Goal: Find specific page/section: Find specific page/section

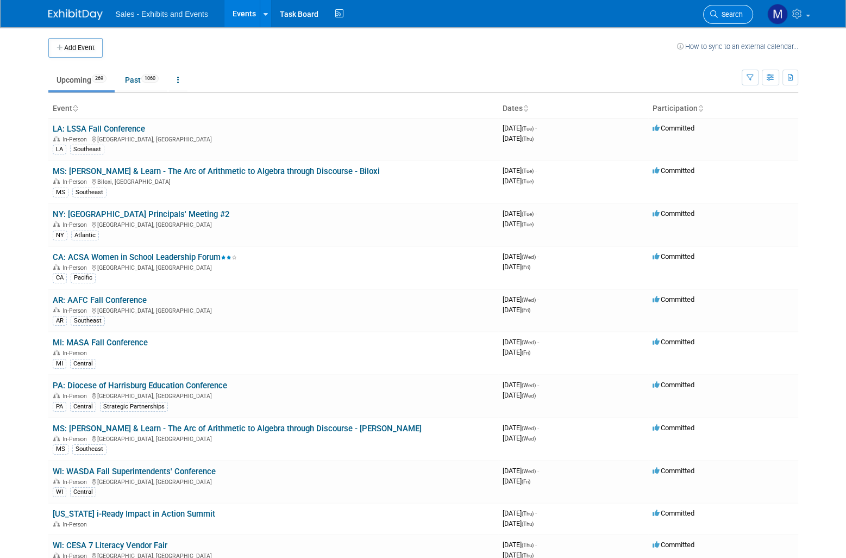
click at [738, 16] on span "Search" at bounding box center [730, 14] width 25 height 8
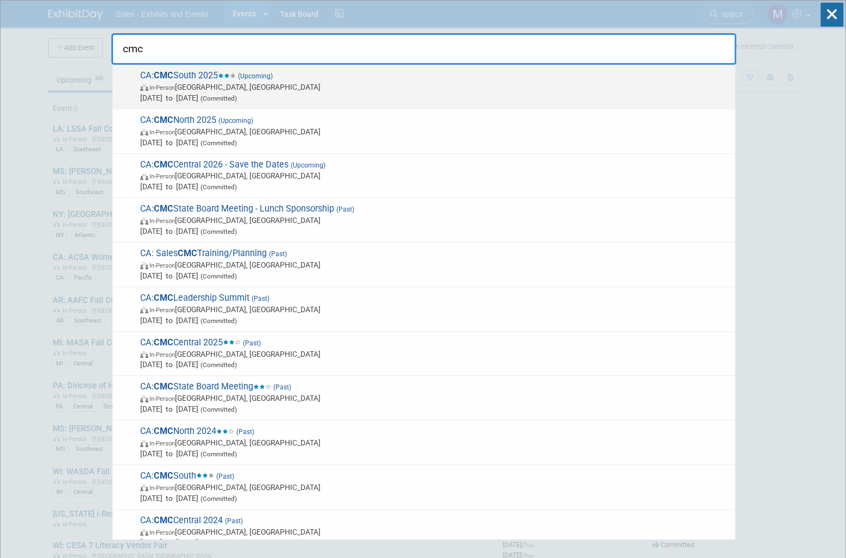
type input "cmc"
click at [197, 82] on span "In-Person [GEOGRAPHIC_DATA], [GEOGRAPHIC_DATA]" at bounding box center [435, 87] width 590 height 11
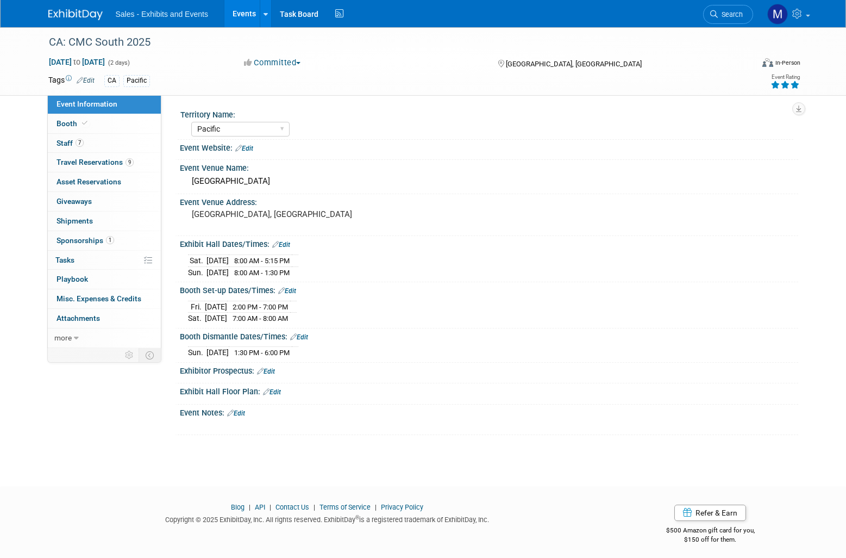
select select "Pacific"
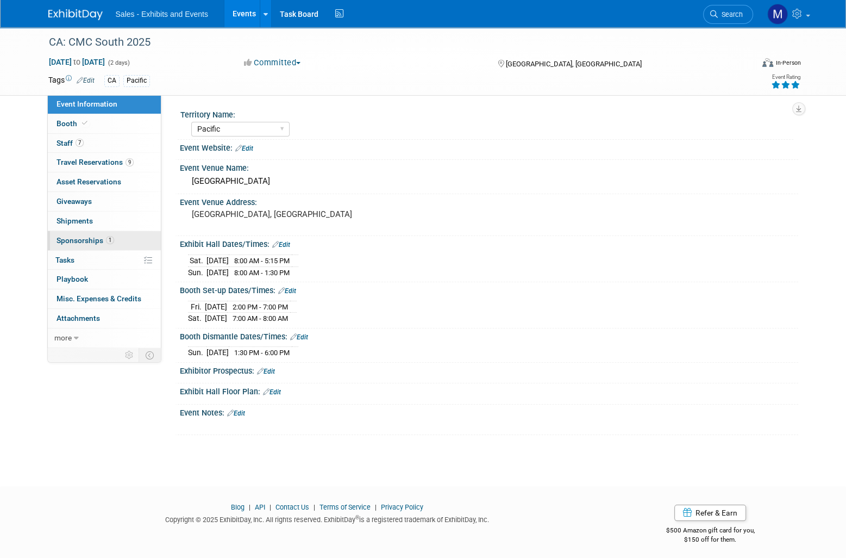
click at [78, 246] on link "1 Sponsorships 1" at bounding box center [104, 240] width 113 height 19
